Goal: Navigation & Orientation: Find specific page/section

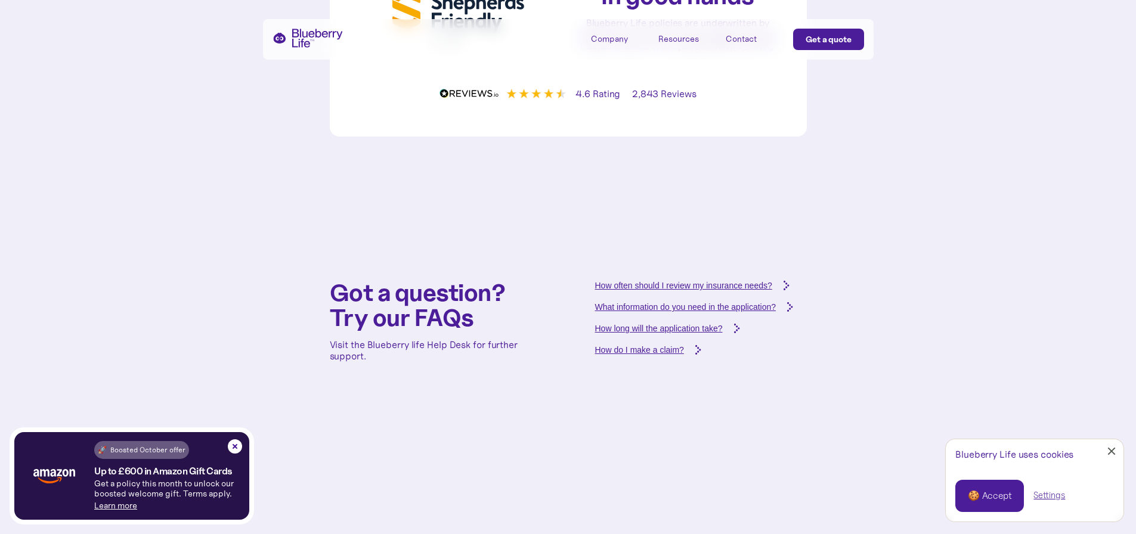
scroll to position [4294, 0]
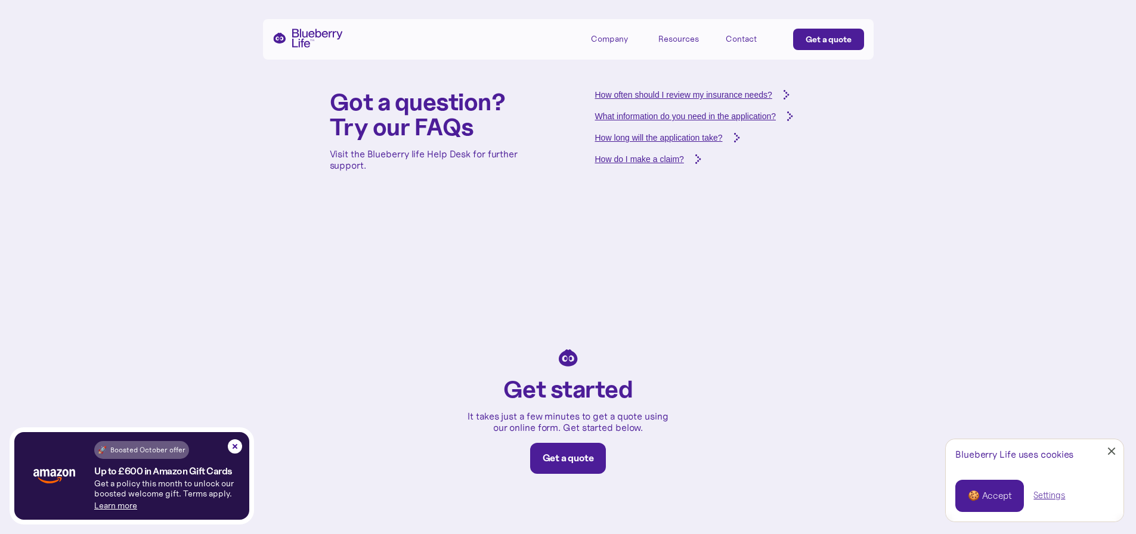
click at [605, 40] on div "Company" at bounding box center [609, 39] width 37 height 10
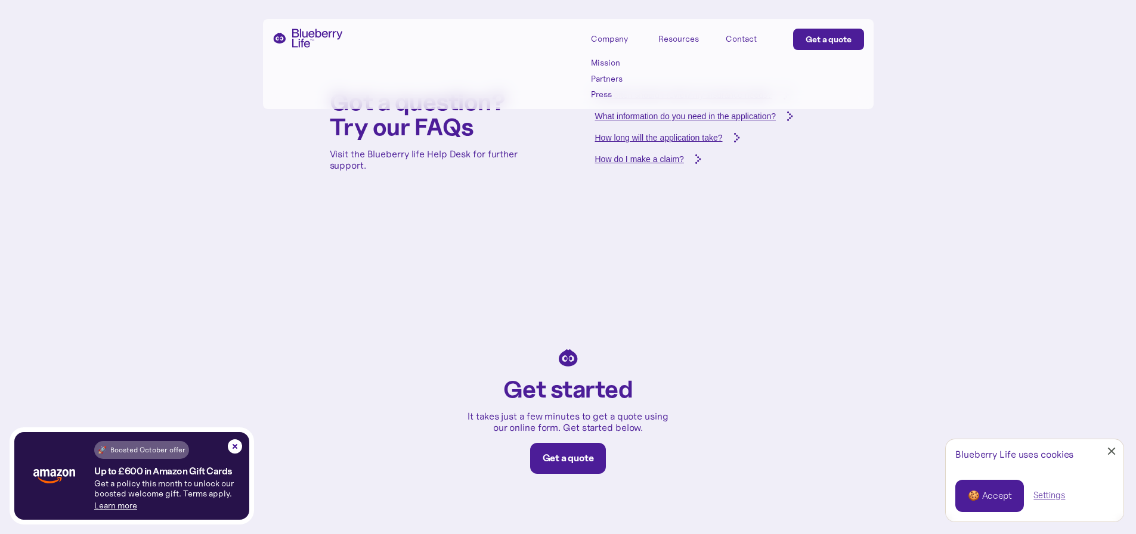
click at [608, 76] on link "Partners" at bounding box center [618, 79] width 54 height 10
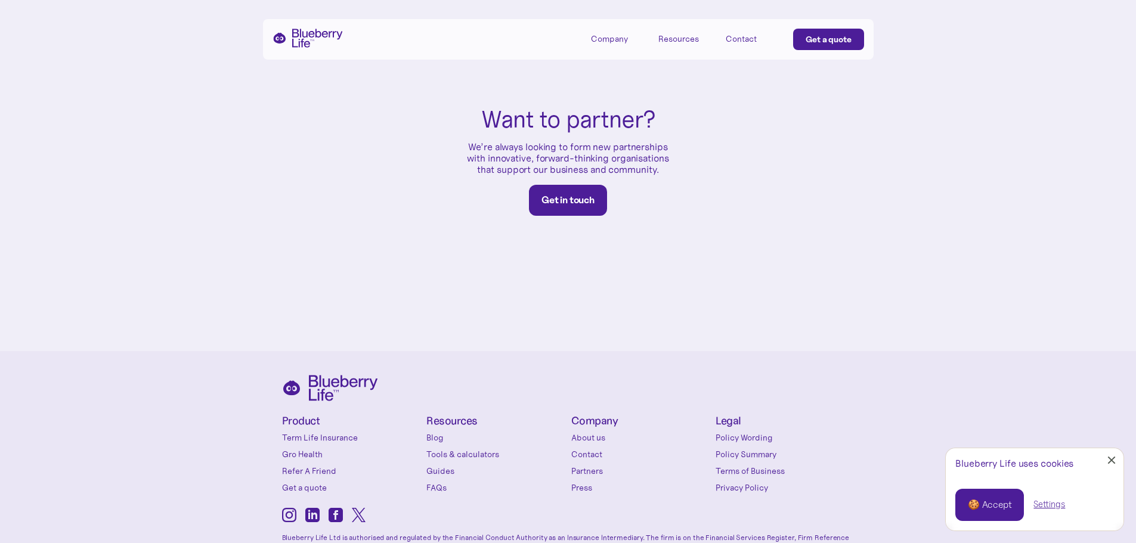
scroll to position [736, 0]
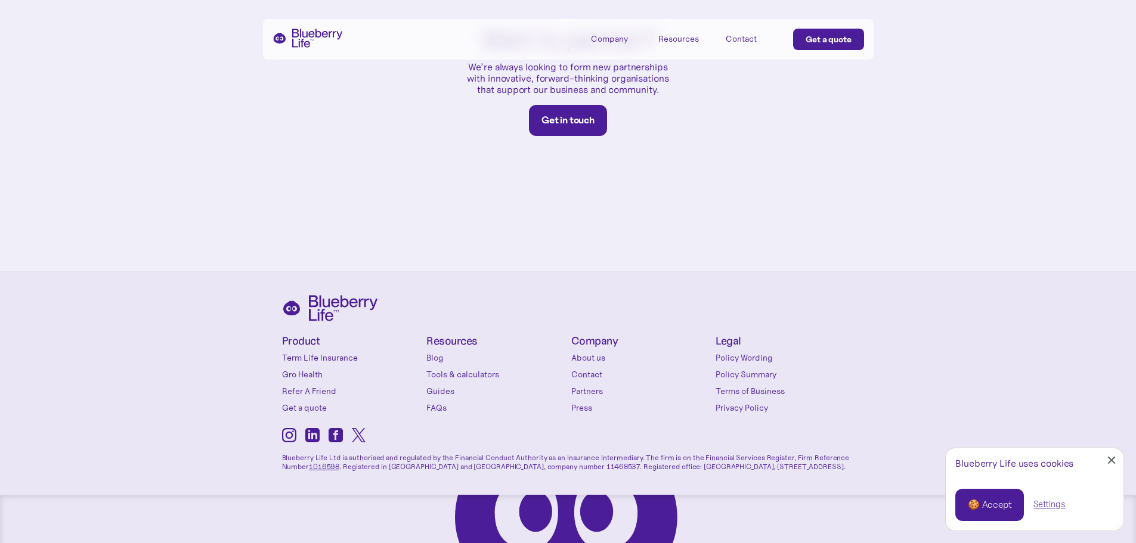
click at [589, 352] on link "About us" at bounding box center [640, 358] width 139 height 12
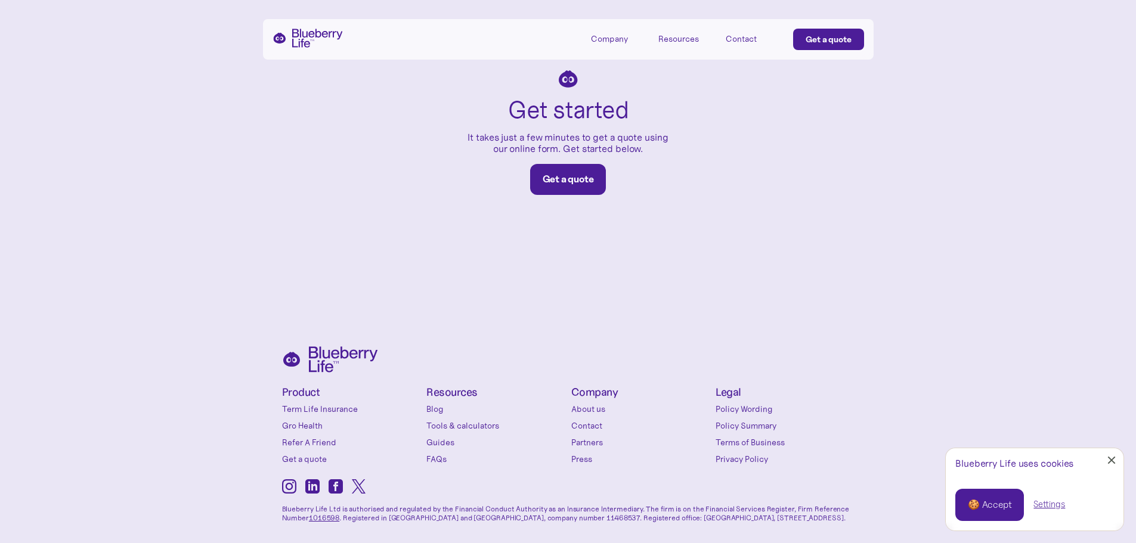
scroll to position [2007, 0]
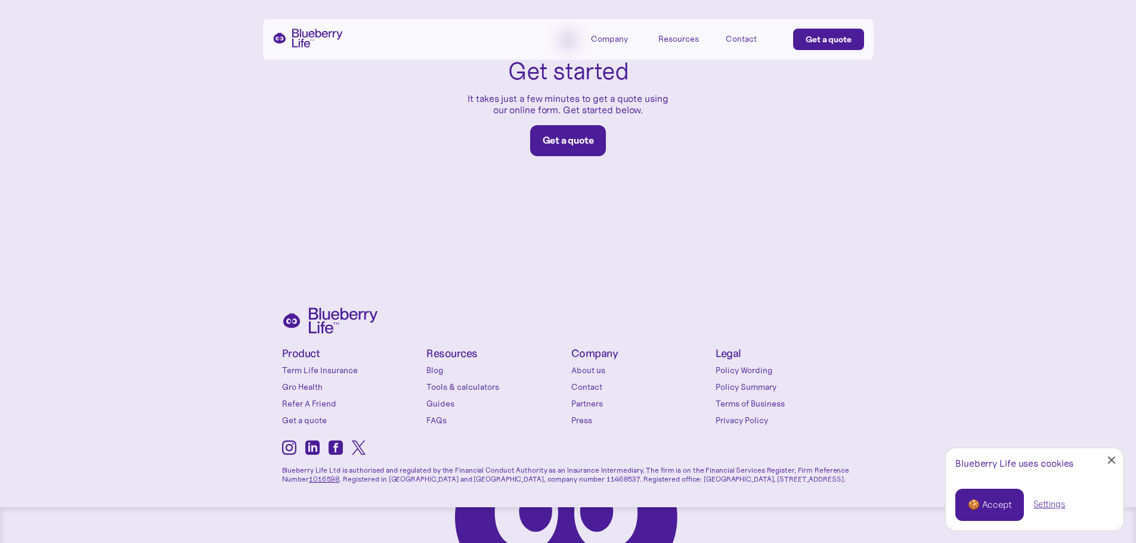
click at [594, 381] on link "Contact" at bounding box center [640, 387] width 139 height 12
